Goal: Use online tool/utility: Use online tool/utility

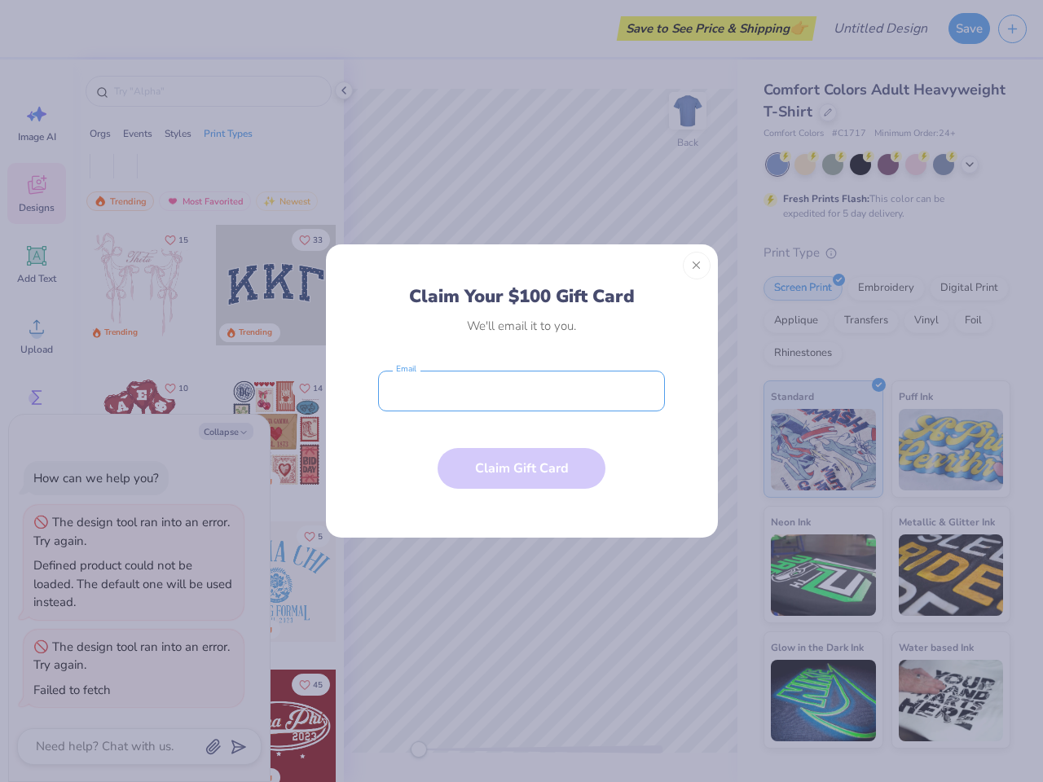
type textarea "x"
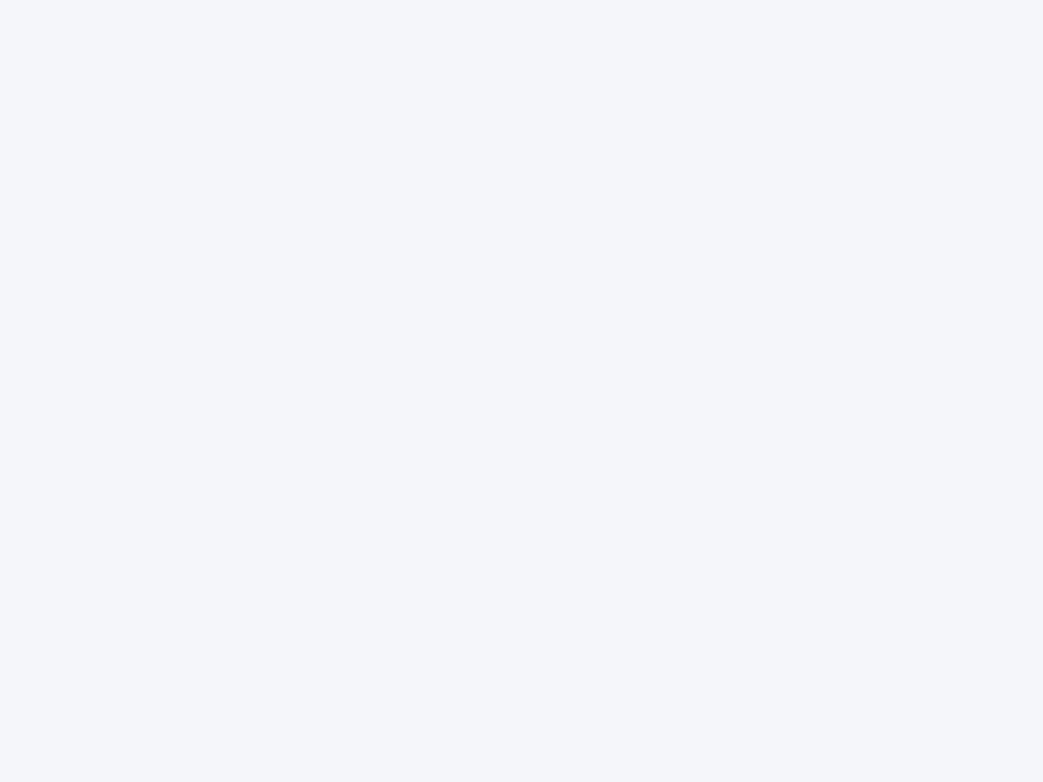
click at [522, 391] on div at bounding box center [521, 391] width 1043 height 782
